Goal: Find specific page/section: Find specific page/section

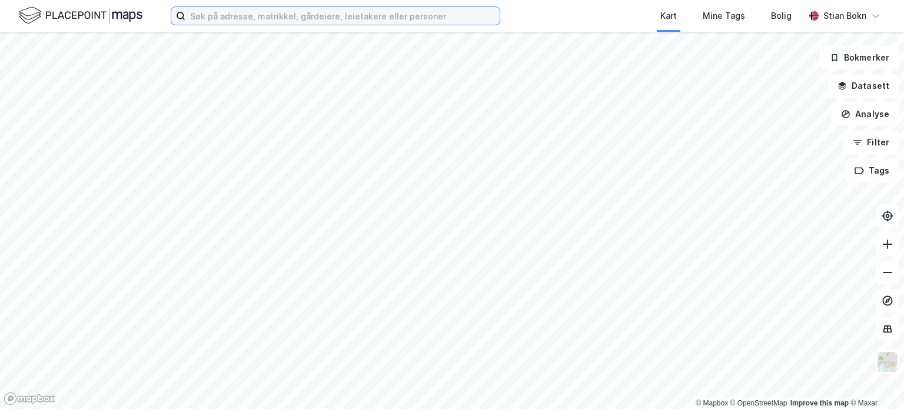
click at [354, 14] on input at bounding box center [342, 16] width 314 height 18
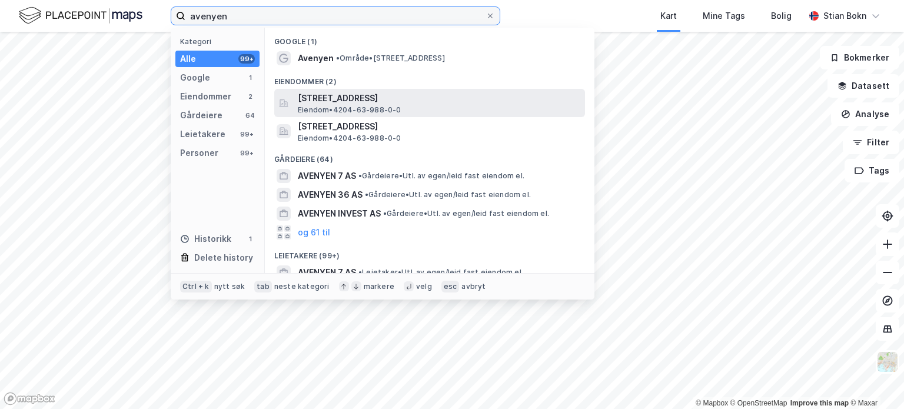
type input "avenyen"
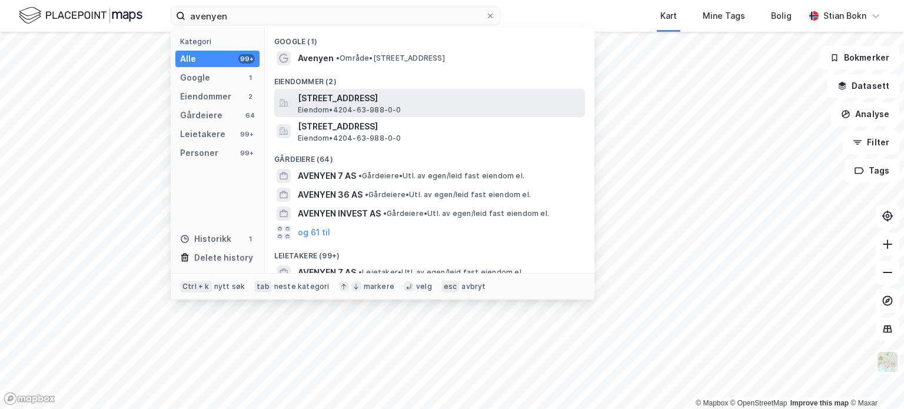
click at [387, 96] on span "[STREET_ADDRESS]" at bounding box center [439, 98] width 283 height 14
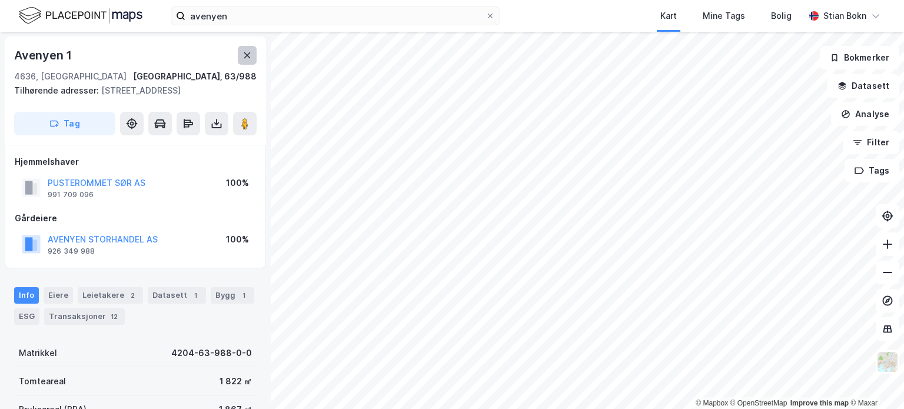
click at [252, 56] on button at bounding box center [247, 55] width 19 height 19
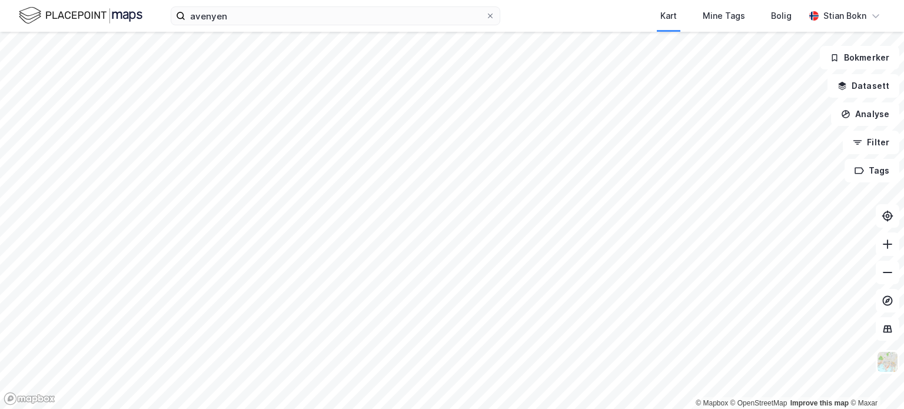
click at [518, 14] on div "avenyen Kart Mine Tags Bolig [PERSON_NAME]" at bounding box center [452, 16] width 904 height 32
